Goal: Task Accomplishment & Management: Complete application form

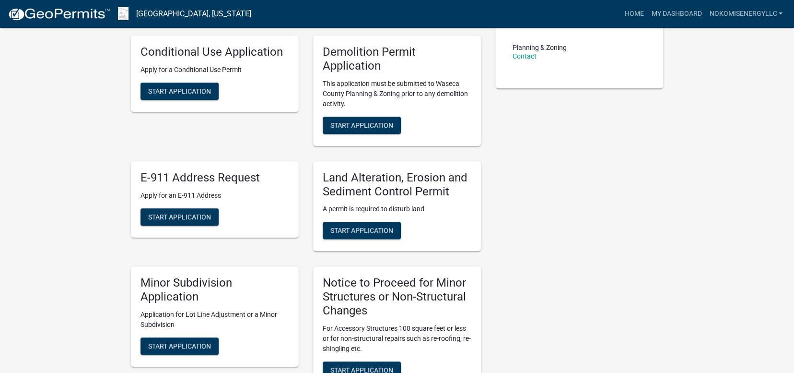
scroll to position [240, 0]
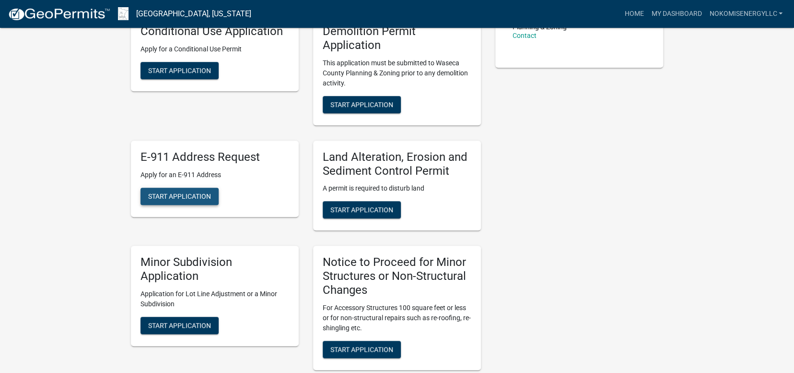
click at [171, 196] on span "Start Application" at bounding box center [179, 196] width 63 height 8
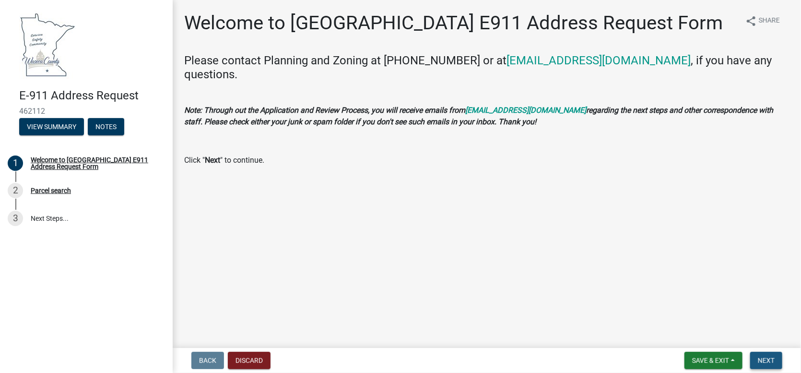
click at [770, 361] on span "Next" at bounding box center [766, 360] width 17 height 8
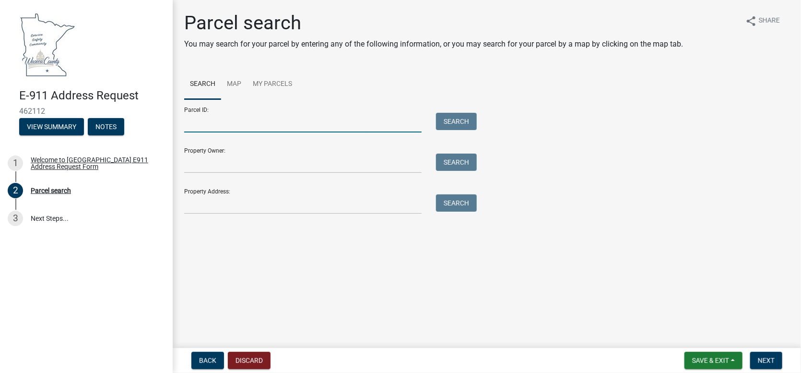
click at [273, 121] on input "Parcel ID:" at bounding box center [302, 123] width 237 height 20
paste input "120120100"
type input "120120100"
click at [454, 123] on button "Search" at bounding box center [456, 121] width 41 height 17
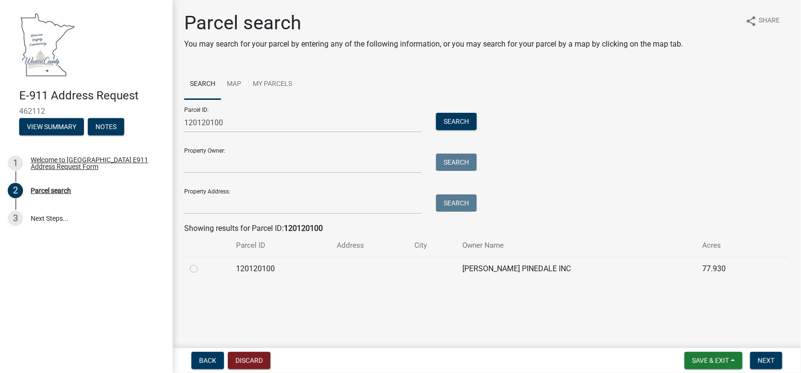
click at [201, 263] on label at bounding box center [201, 263] width 0 height 0
click at [201, 269] on input "radio" at bounding box center [204, 266] width 6 height 6
radio input "true"
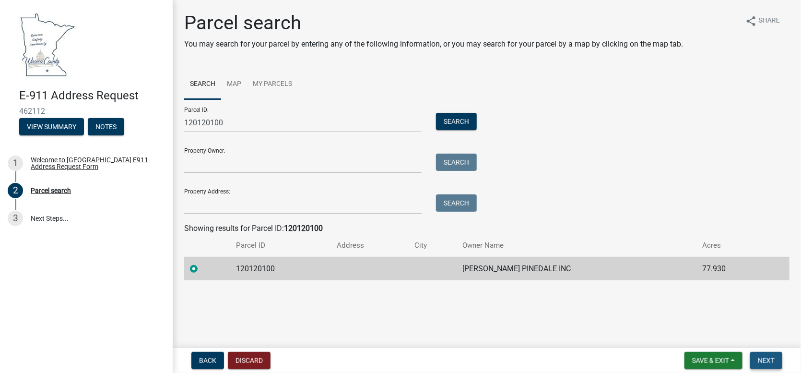
click at [764, 357] on span "Next" at bounding box center [766, 360] width 17 height 8
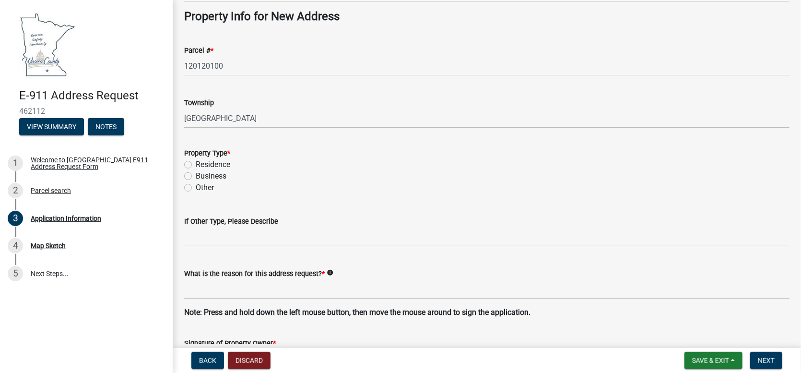
scroll to position [479, 0]
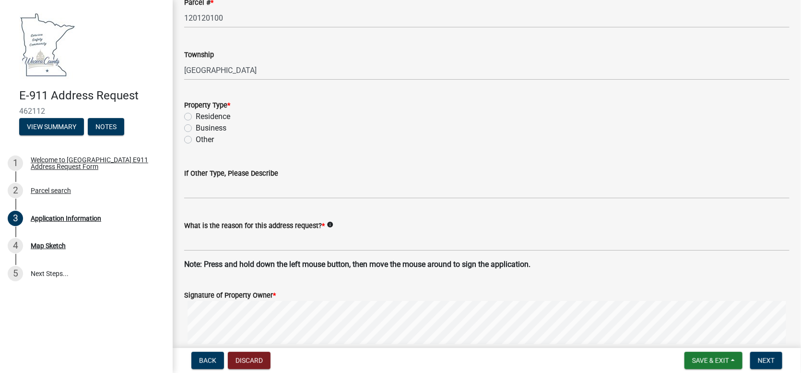
click at [196, 125] on label "Business" at bounding box center [211, 128] width 31 height 12
click at [196, 125] on input "Business" at bounding box center [199, 125] width 6 height 6
radio input "true"
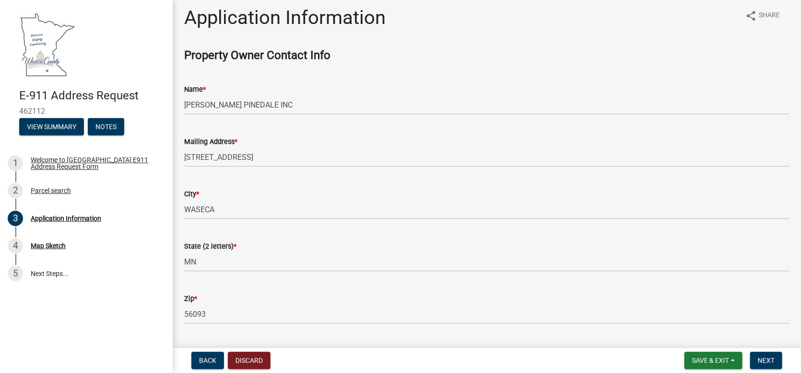
scroll to position [0, 0]
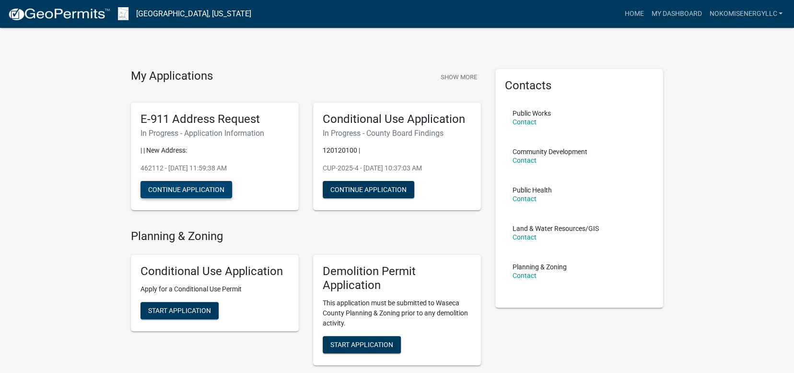
click at [192, 188] on button "Continue Application" at bounding box center [186, 189] width 92 height 17
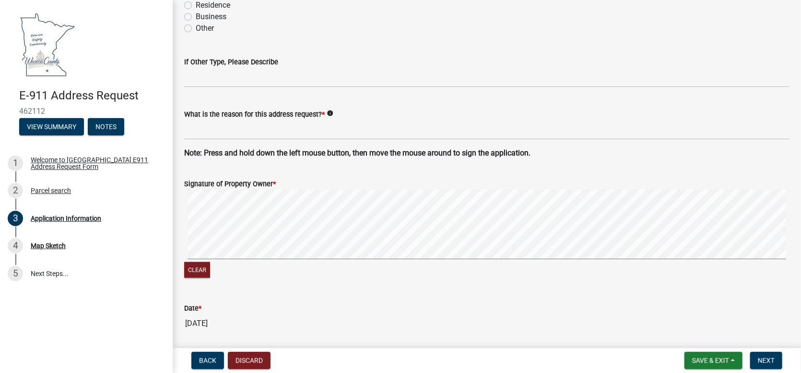
scroll to position [543, 0]
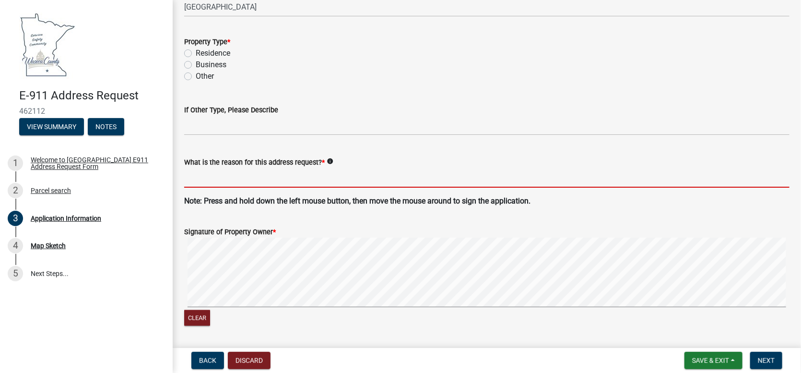
click at [279, 177] on input "What is the reason for this address request? *" at bounding box center [486, 178] width 605 height 20
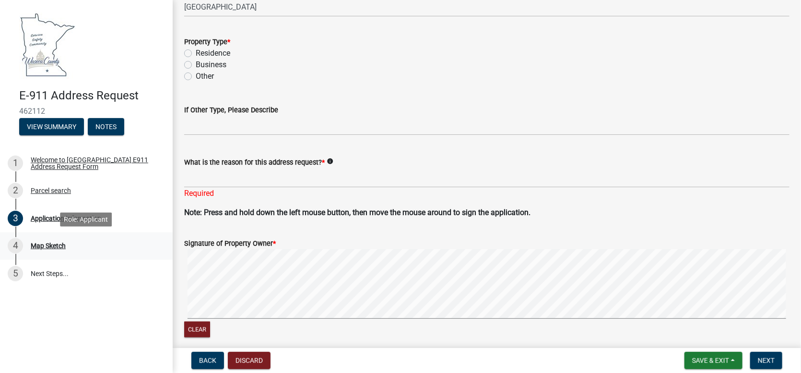
click at [47, 241] on div "4 Map Sketch" at bounding box center [83, 245] width 150 height 15
click at [47, 242] on div "Map Sketch" at bounding box center [48, 245] width 35 height 7
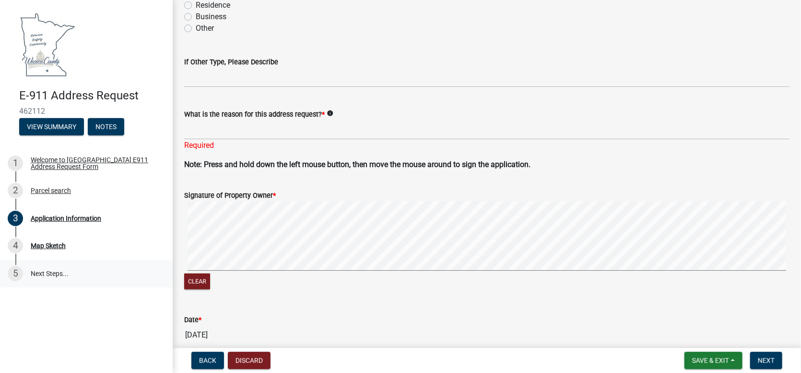
click at [45, 274] on link "5 Next Steps..." at bounding box center [86, 273] width 173 height 28
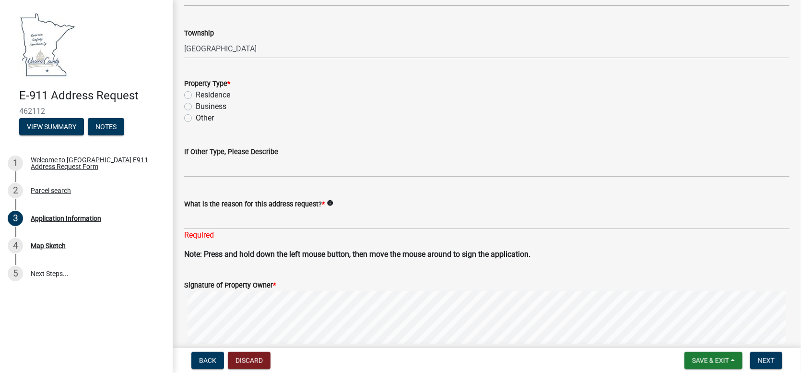
scroll to position [495, 0]
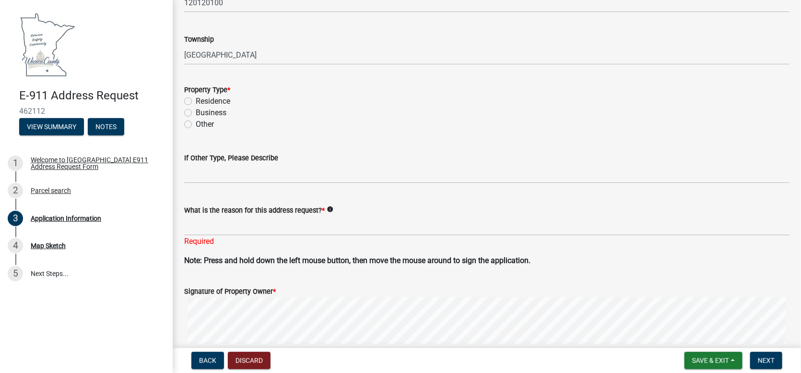
click at [196, 108] on label "Business" at bounding box center [211, 113] width 31 height 12
click at [196, 108] on input "Business" at bounding box center [199, 110] width 6 height 6
radio input "true"
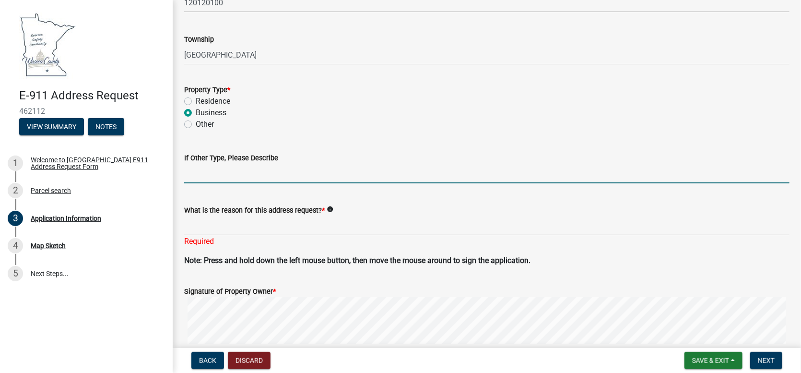
click at [232, 182] on input "If Other Type, Please Describe" at bounding box center [486, 173] width 605 height 20
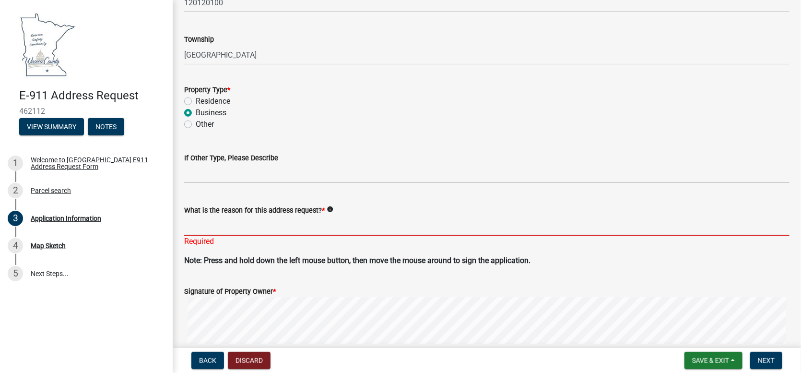
click at [234, 223] on input "What is the reason for this address request? *" at bounding box center [486, 226] width 605 height 20
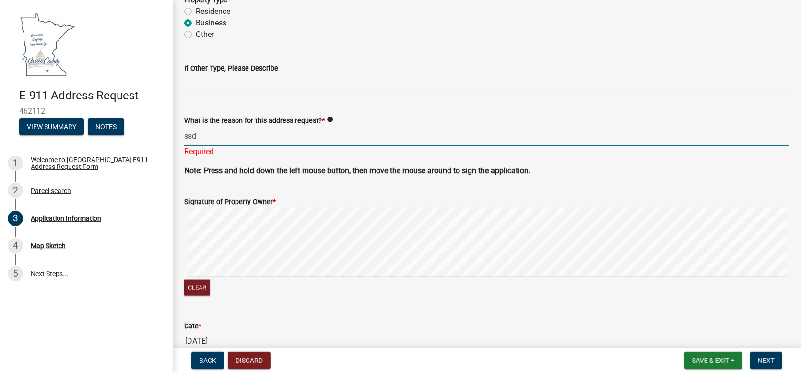
scroll to position [591, 0]
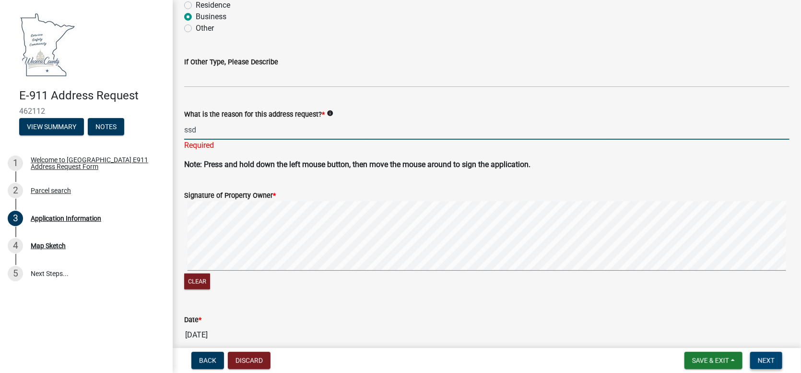
type input "ssd"
click at [779, 362] on button "Next" at bounding box center [766, 359] width 32 height 17
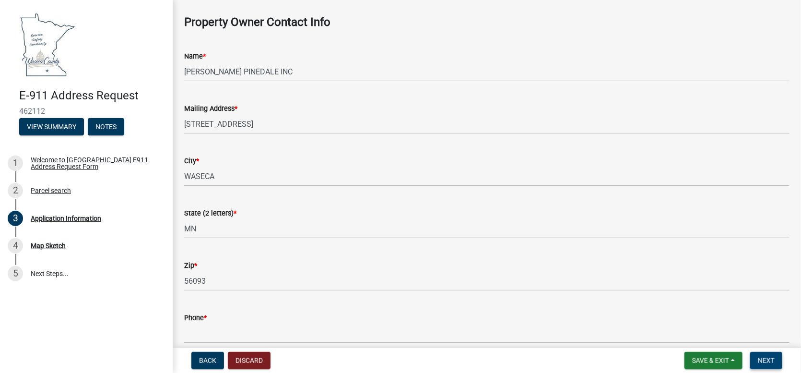
scroll to position [134, 0]
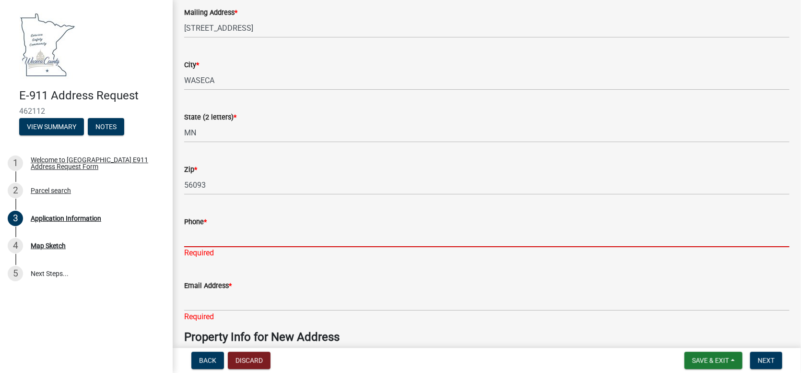
click at [237, 242] on input "Phone *" at bounding box center [486, 237] width 605 height 20
type input "6129002346"
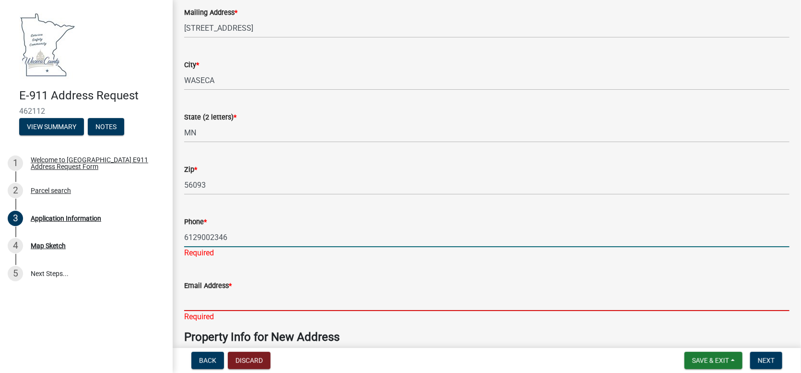
type input "amy@nokomisenergy.com"
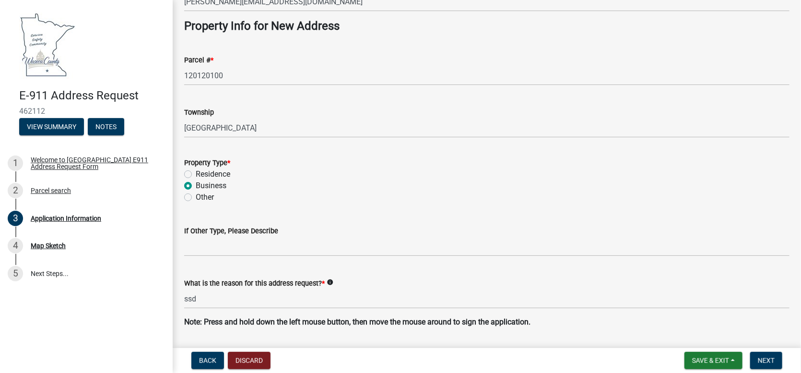
scroll to position [470, 0]
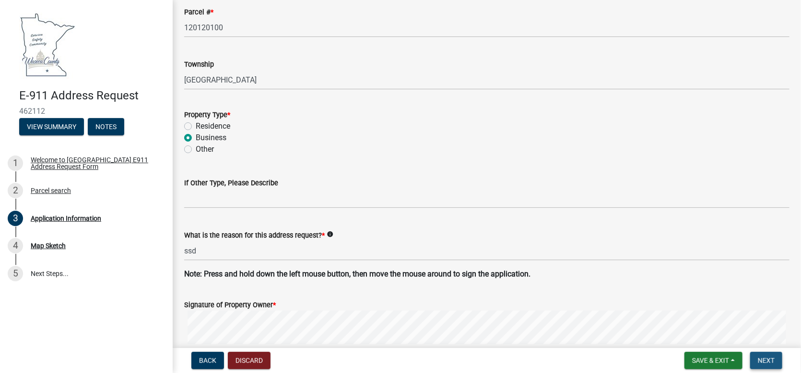
click at [764, 362] on span "Next" at bounding box center [766, 360] width 17 height 8
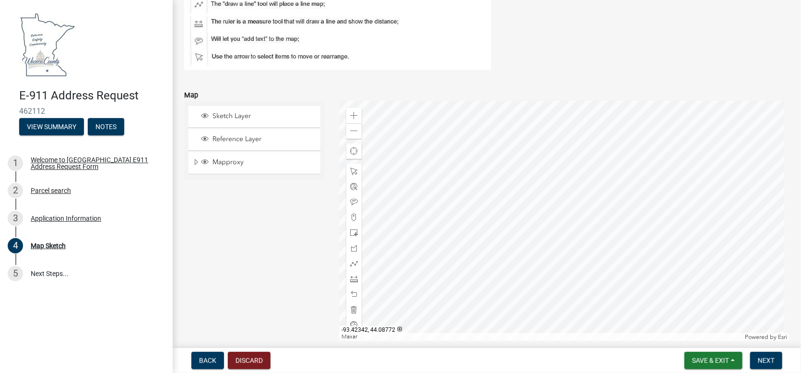
scroll to position [185, 0]
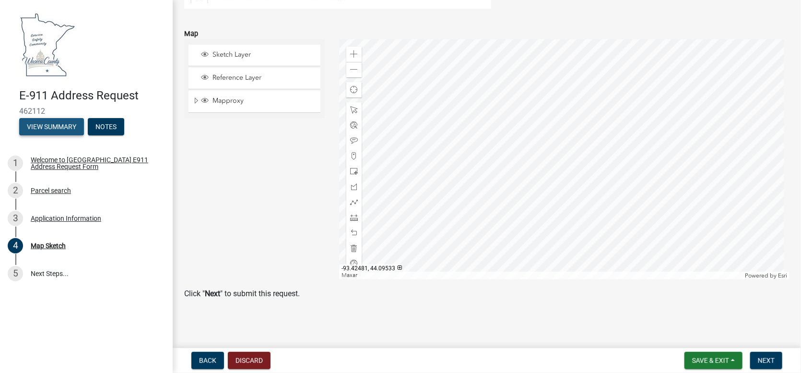
click at [54, 129] on button "View Summary" at bounding box center [51, 126] width 65 height 17
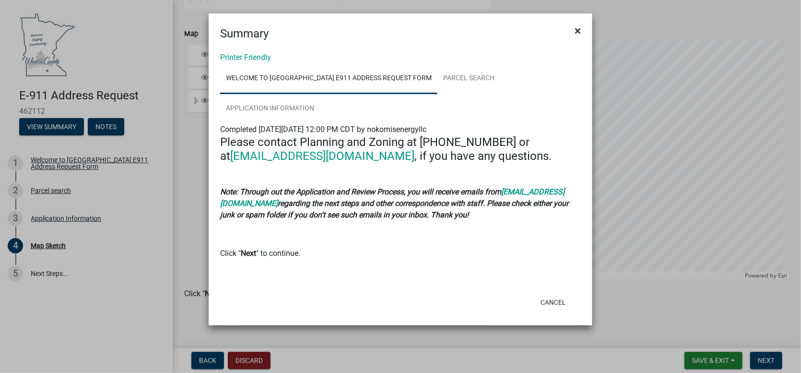
click at [579, 32] on span "×" at bounding box center [577, 30] width 6 height 13
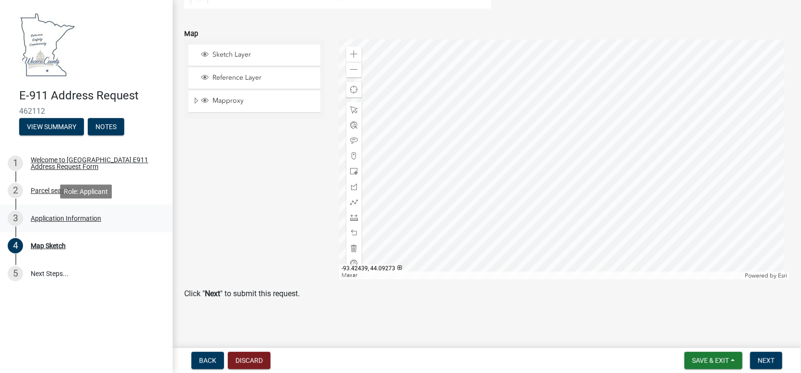
click at [71, 216] on div "Application Information" at bounding box center [66, 218] width 70 height 7
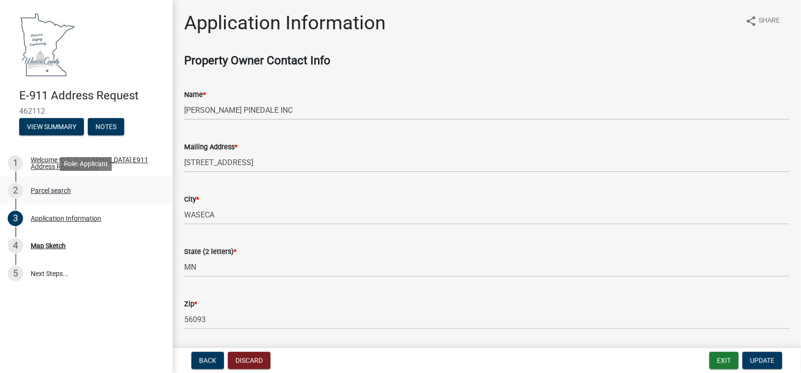
click at [44, 187] on div "Parcel search" at bounding box center [51, 190] width 40 height 7
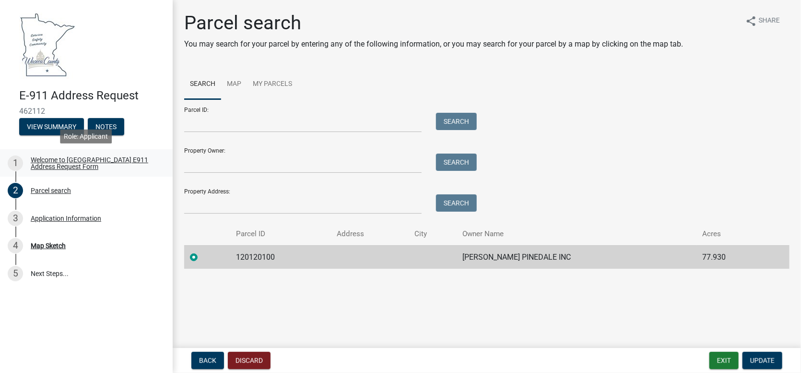
click at [48, 164] on div "Welcome to [GEOGRAPHIC_DATA] E911 Address Request Form" at bounding box center [94, 162] width 127 height 13
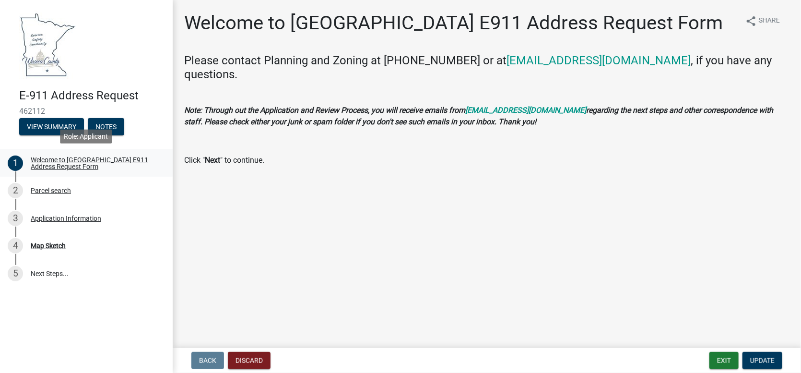
click at [75, 158] on div "Welcome to [GEOGRAPHIC_DATA] E911 Address Request Form" at bounding box center [94, 162] width 127 height 13
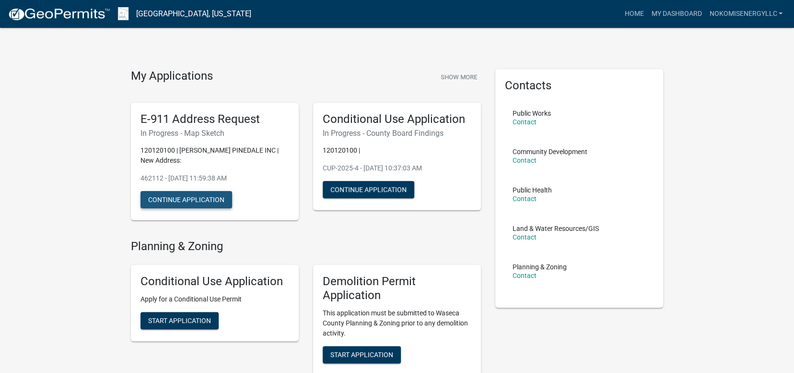
click at [191, 199] on button "Continue Application" at bounding box center [186, 199] width 92 height 17
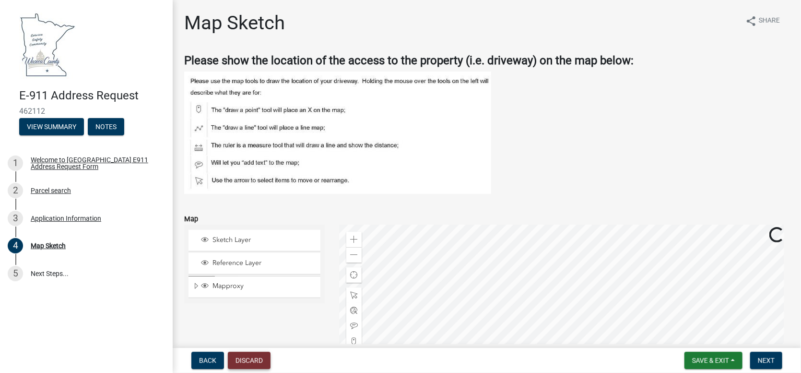
click at [239, 362] on button "Discard" at bounding box center [249, 359] width 43 height 17
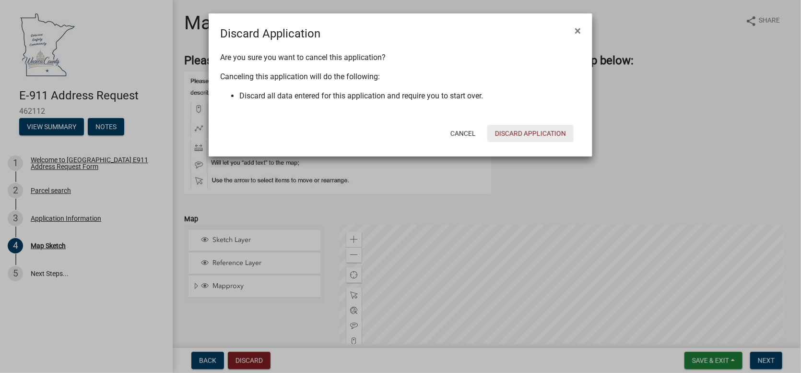
click at [522, 135] on button "Discard Application" at bounding box center [530, 133] width 86 height 17
